Goal: Register for event/course

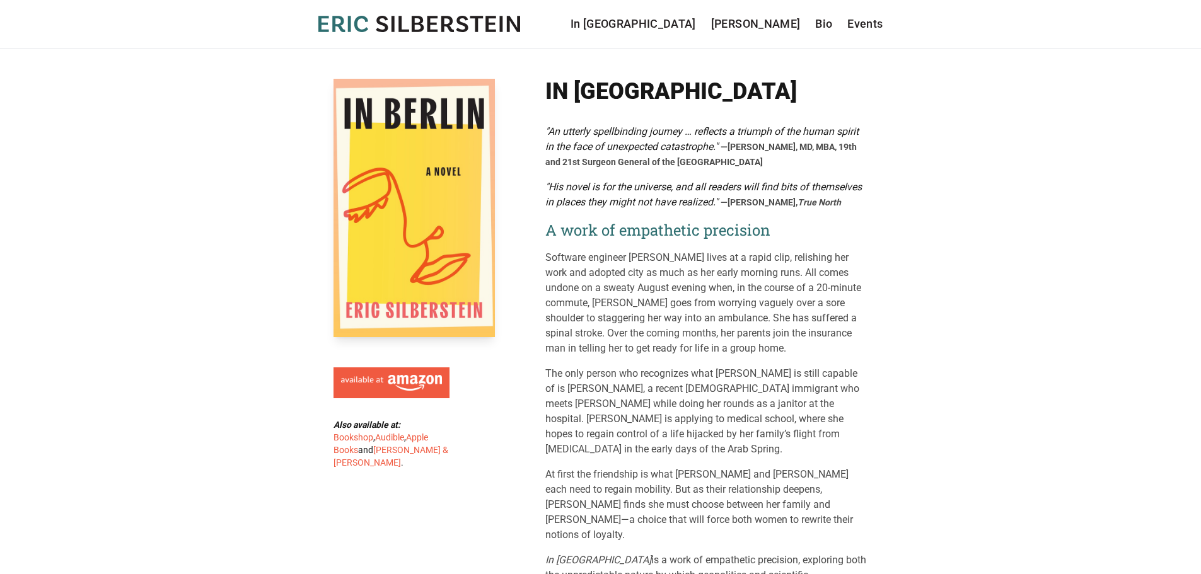
click at [452, 19] on icon "[PERSON_NAME]" at bounding box center [419, 24] width 202 height 16
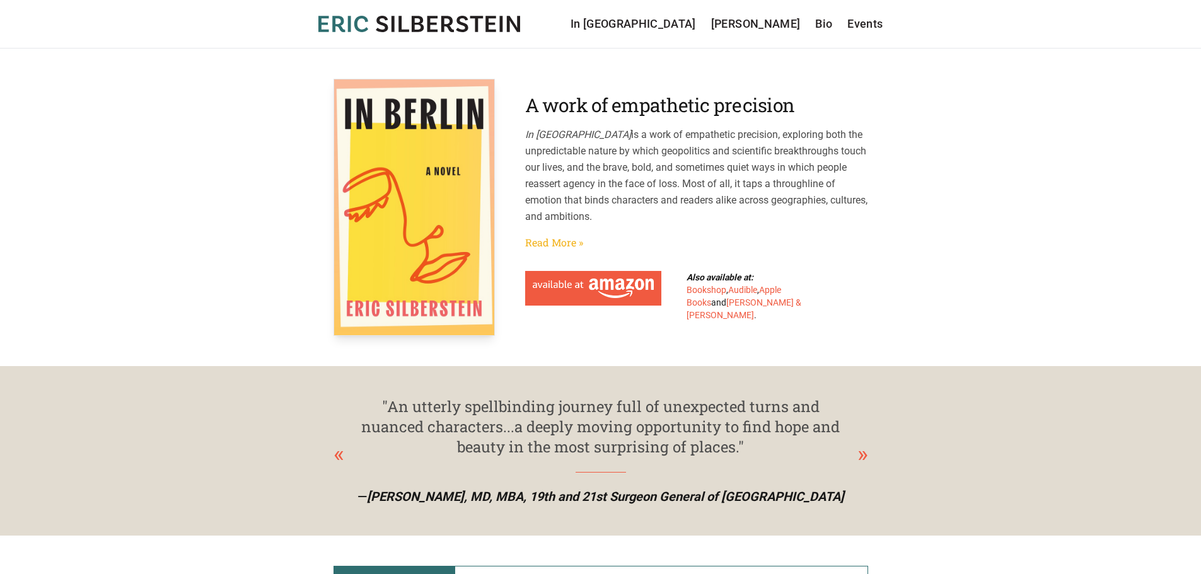
click at [559, 238] on link "Read More »" at bounding box center [554, 242] width 58 height 15
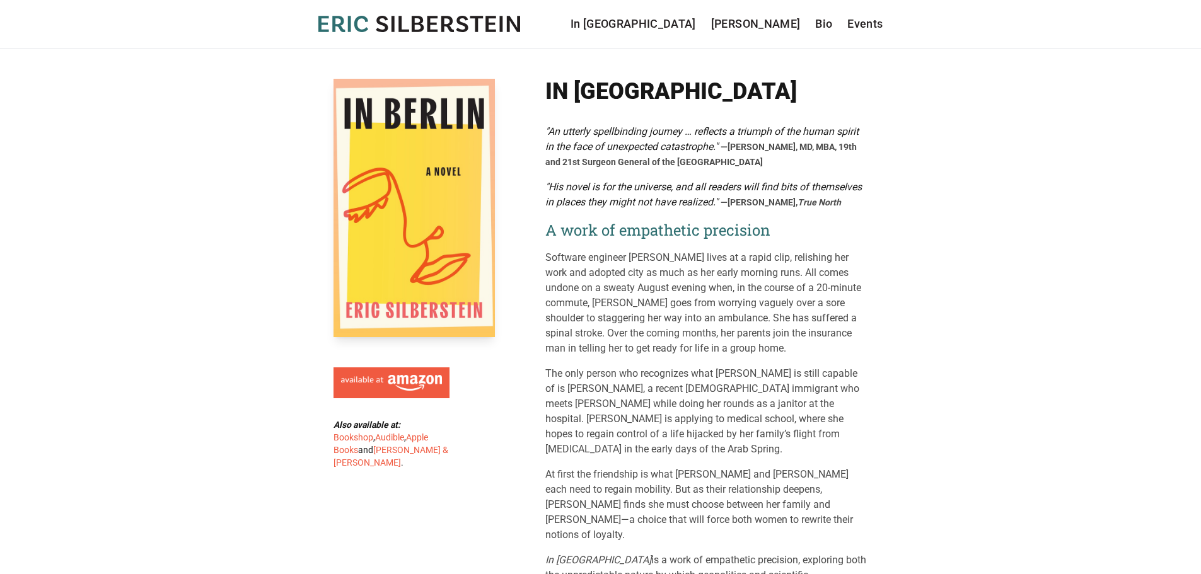
click at [384, 25] on icon at bounding box center [382, 24] width 12 height 16
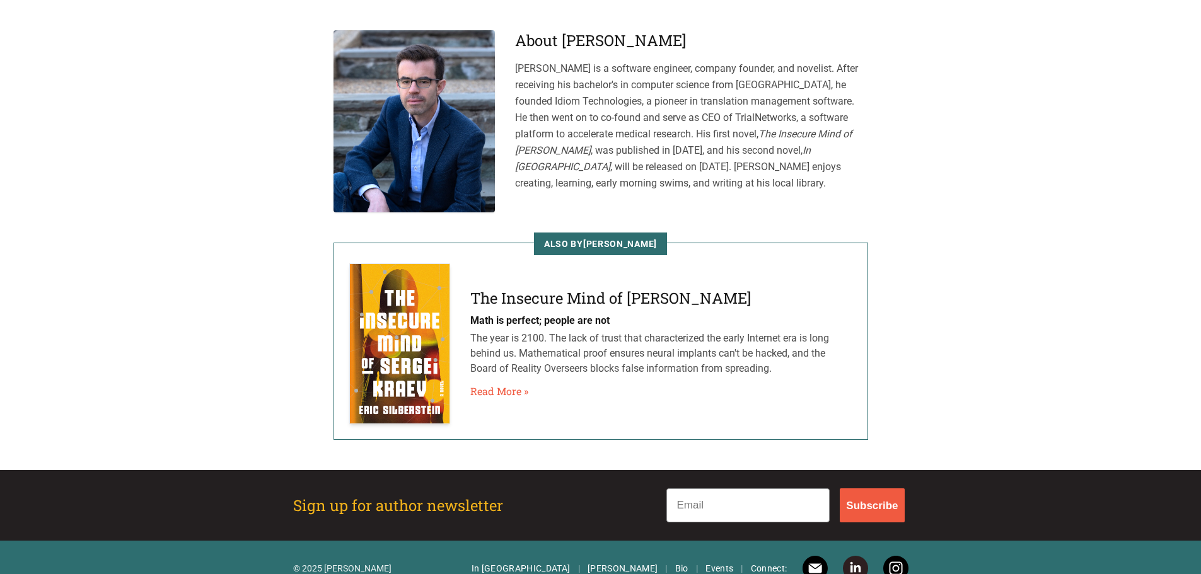
scroll to position [695, 0]
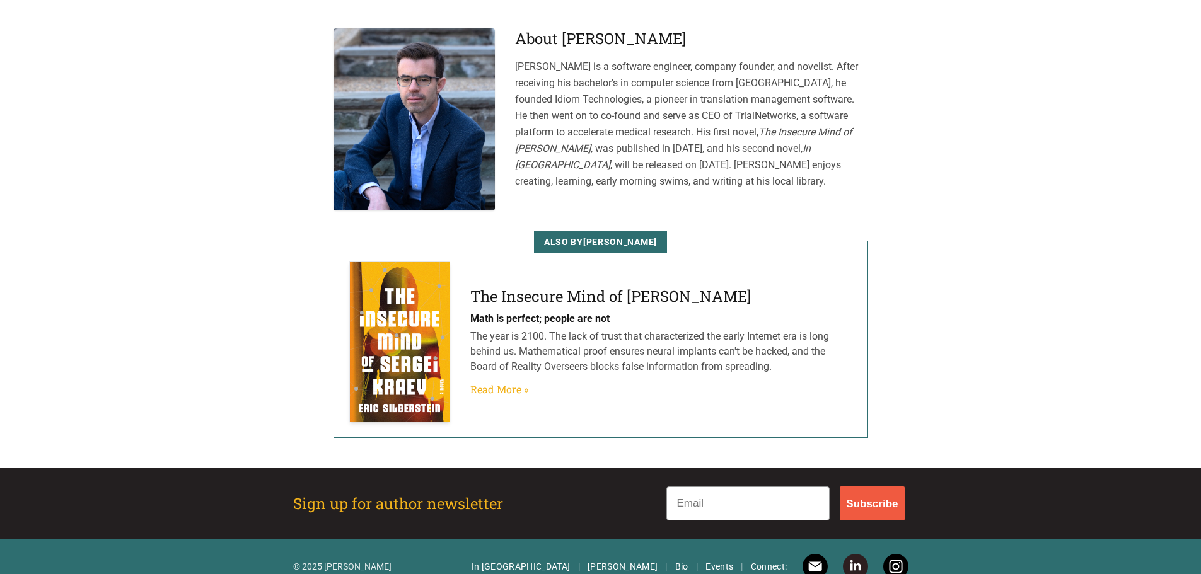
click at [507, 382] on link "Read More »" at bounding box center [499, 389] width 58 height 15
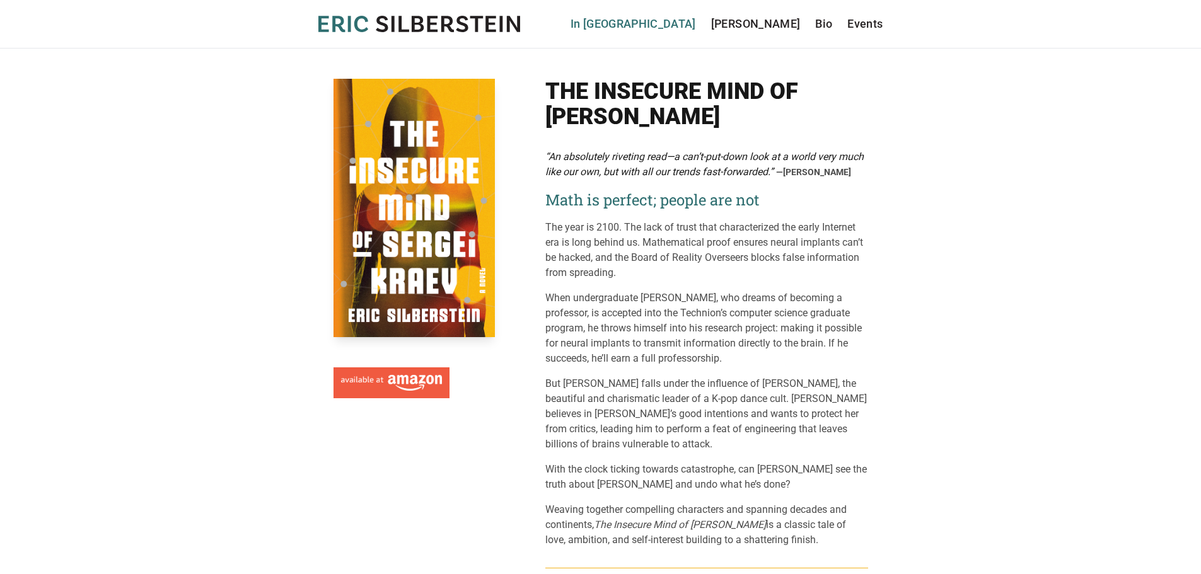
click at [688, 20] on link "In [GEOGRAPHIC_DATA]" at bounding box center [632, 24] width 125 height 18
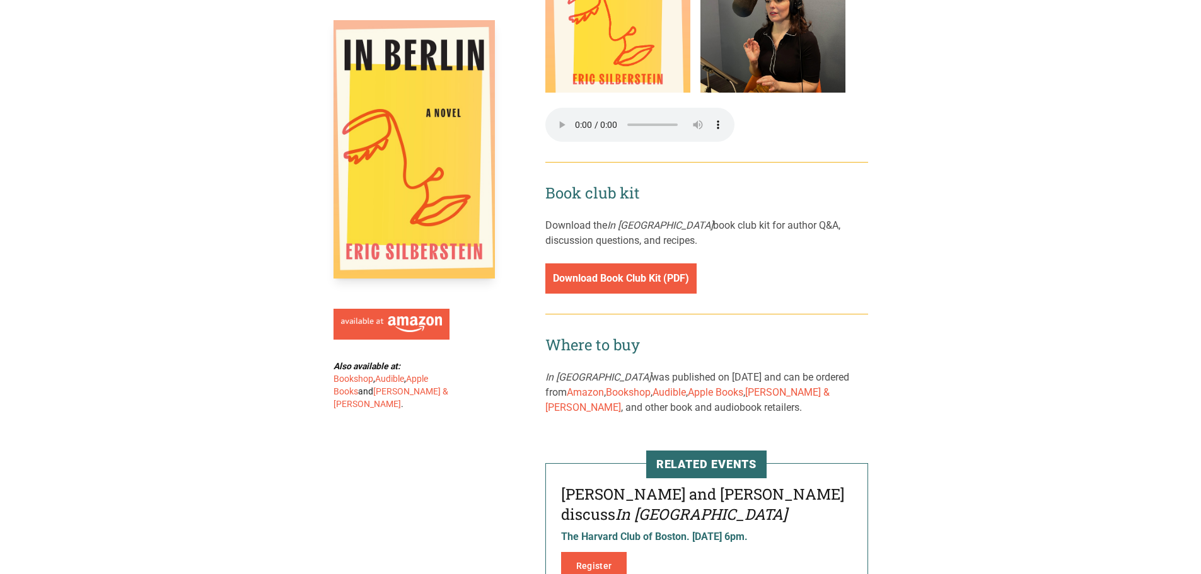
scroll to position [1758, 0]
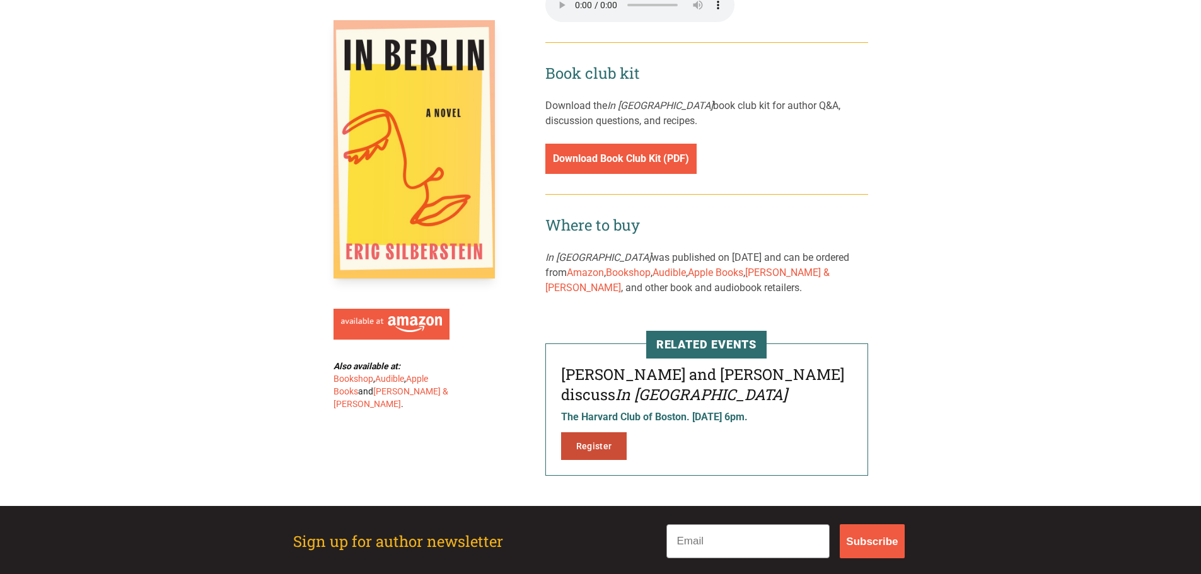
click at [572, 432] on link "Register" at bounding box center [594, 446] width 66 height 28
